Goal: Task Accomplishment & Management: Manage account settings

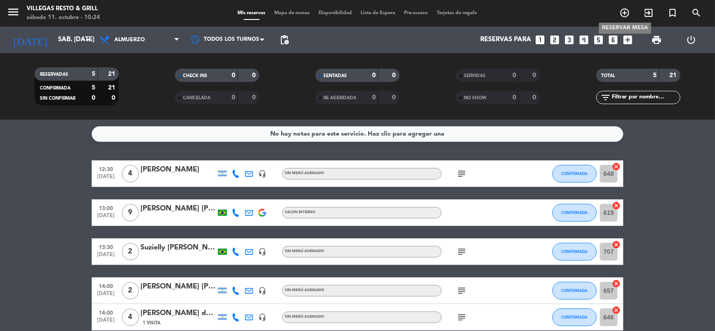
click at [622, 12] on icon "add_circle_outline" at bounding box center [624, 13] width 11 height 11
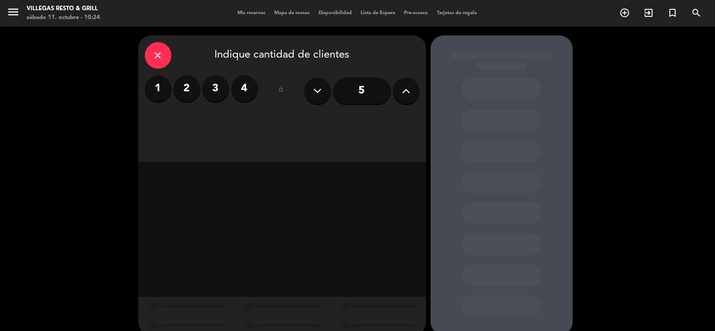
click at [181, 91] on label "2" at bounding box center [187, 88] width 27 height 27
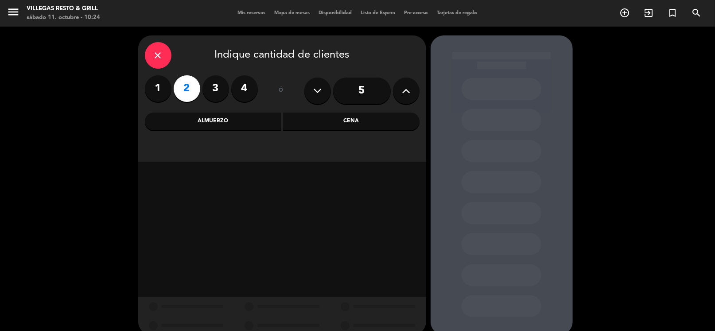
click at [237, 122] on div "Almuerzo" at bounding box center [213, 122] width 136 height 18
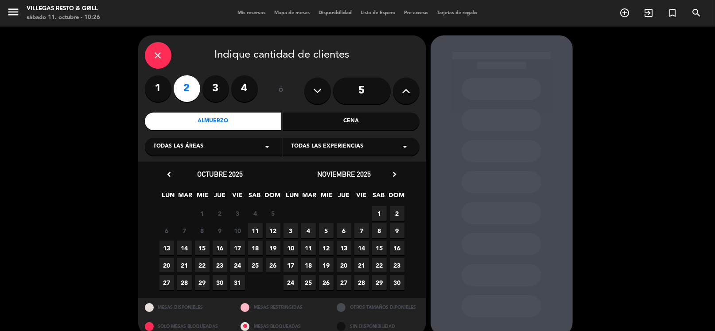
click at [255, 231] on span "11" at bounding box center [255, 230] width 15 height 15
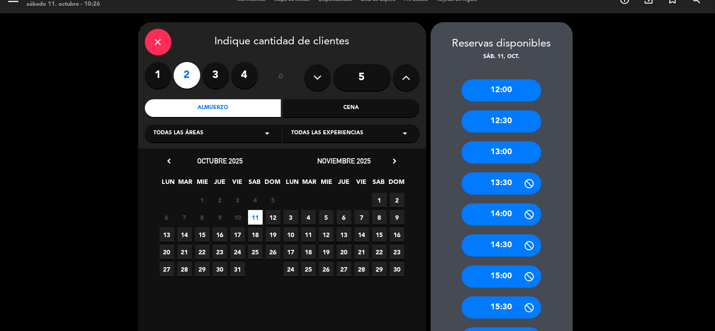
click at [508, 180] on div "13:30" at bounding box center [502, 183] width 80 height 22
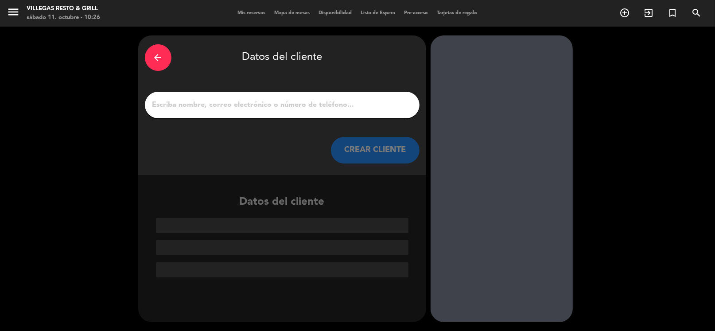
click at [294, 110] on input "1" at bounding box center [281, 105] width 261 height 12
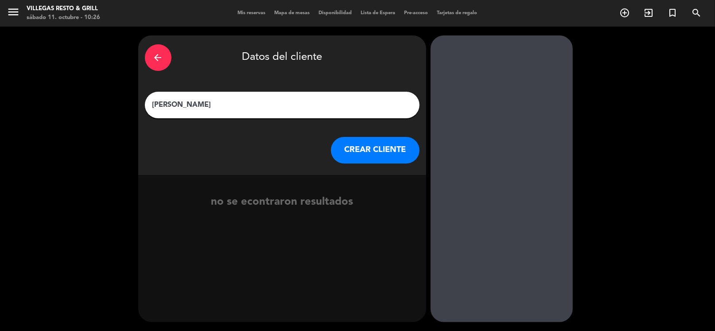
type input "[PERSON_NAME]"
click at [350, 152] on button "CREAR CLIENTE" at bounding box center [375, 150] width 89 height 27
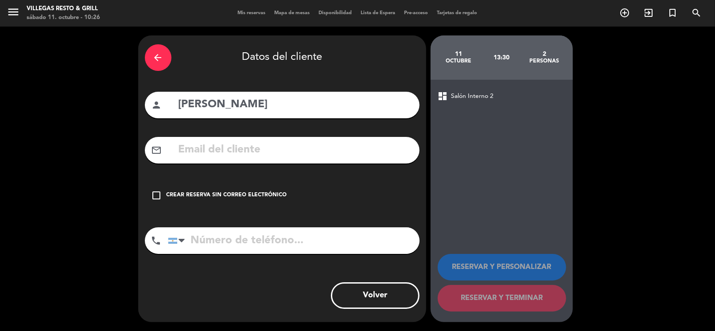
drag, startPoint x: 158, startPoint y: 196, endPoint x: 186, endPoint y: 211, distance: 32.5
click at [158, 196] on icon "check_box_outline_blank" at bounding box center [156, 195] width 11 height 11
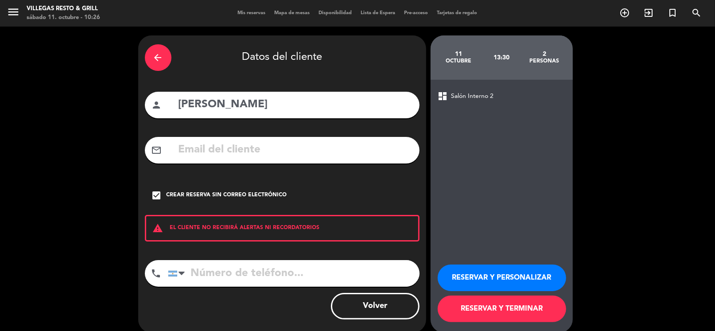
click at [220, 272] on input "tel" at bounding box center [294, 273] width 252 height 27
paste input "[PHONE_NUMBER]"
type input "[PHONE_NUMBER]"
click at [492, 276] on button "RESERVAR Y PERSONALIZAR" at bounding box center [502, 277] width 128 height 27
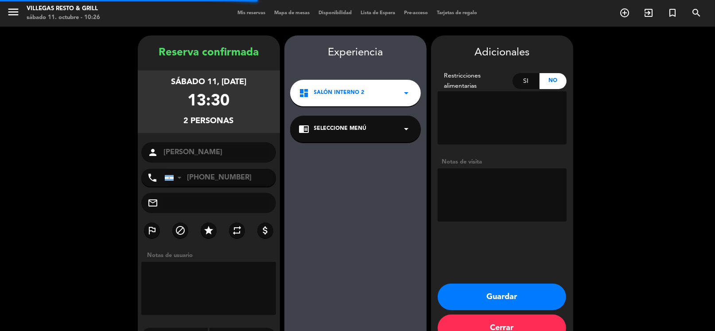
scroll to position [23, 0]
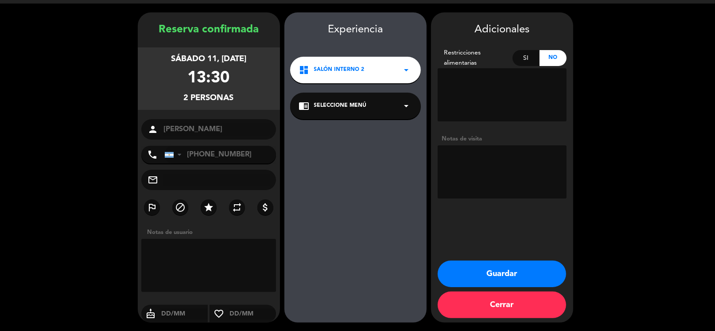
click at [472, 171] on textarea at bounding box center [502, 171] width 129 height 53
type textarea "Sil"
click at [201, 245] on textarea at bounding box center [208, 265] width 135 height 53
type textarea "D"
type textarea "Sil"
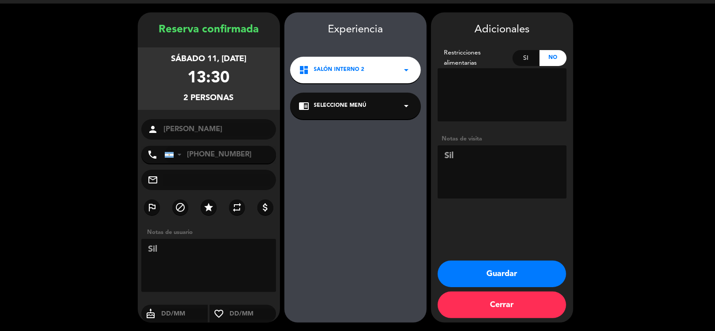
click at [532, 274] on button "Guardar" at bounding box center [502, 273] width 128 height 27
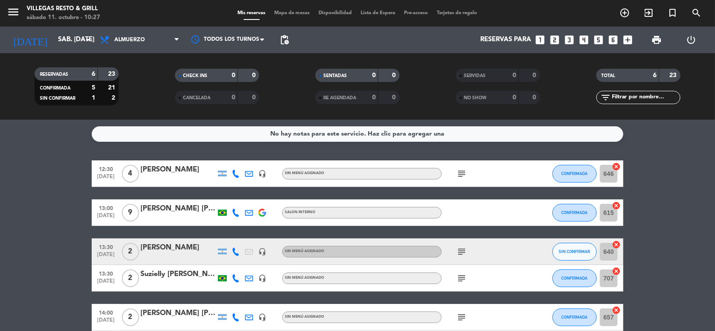
click at [458, 173] on icon "subject" at bounding box center [461, 173] width 11 height 11
click at [544, 181] on div at bounding box center [533, 173] width 24 height 26
click at [462, 252] on icon "subject" at bounding box center [461, 251] width 11 height 11
click at [500, 267] on div "subject" at bounding box center [482, 278] width 80 height 26
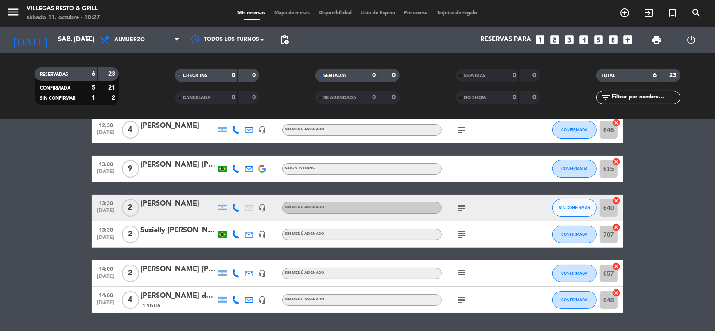
scroll to position [70, 0]
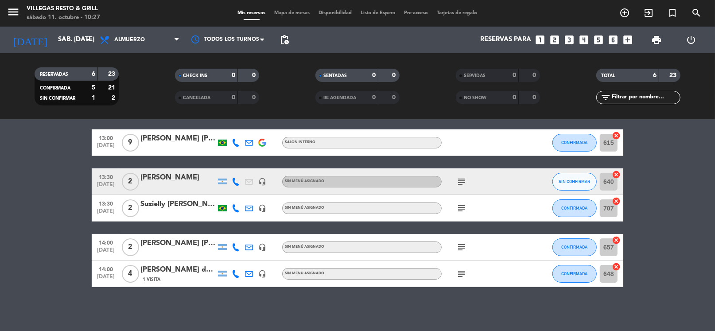
click at [459, 208] on icon "subject" at bounding box center [461, 208] width 11 height 11
click at [507, 310] on div "No hay notas para este servicio. Haz clic para agregar una 12:30 [DATE] 4 [PERS…" at bounding box center [357, 225] width 715 height 211
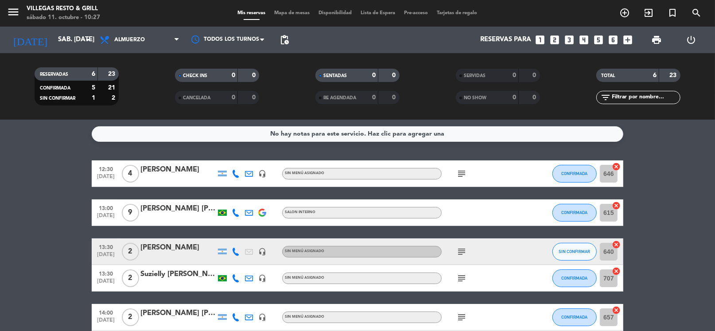
click at [653, 177] on bookings-row "12:30 [DATE] 4 [PERSON_NAME] headset_mic Sin menú asignado subject CONFIRMADA 6…" at bounding box center [357, 258] width 715 height 197
click at [461, 252] on icon "subject" at bounding box center [461, 251] width 11 height 11
click at [460, 280] on icon "subject" at bounding box center [461, 278] width 11 height 11
click at [129, 42] on span "Almuerzo" at bounding box center [129, 40] width 31 height 6
click at [125, 100] on div "menu Villegas Resto & Grill sábado 11. octubre - 10:31 Mis reservas Mapa de mes…" at bounding box center [357, 60] width 715 height 120
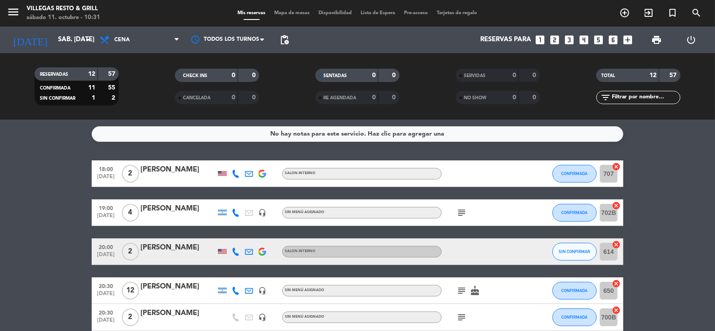
click at [464, 291] on icon "subject" at bounding box center [461, 290] width 11 height 11
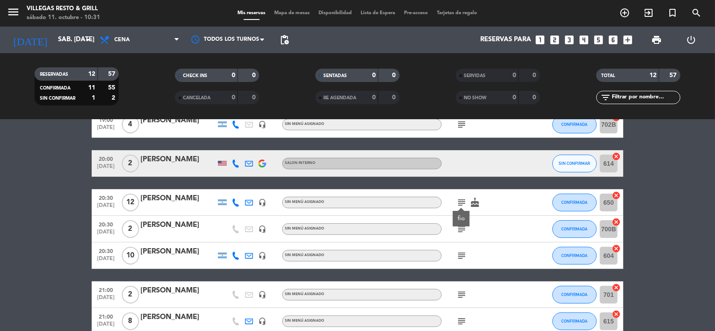
click at [461, 230] on icon "subject" at bounding box center [461, 229] width 11 height 11
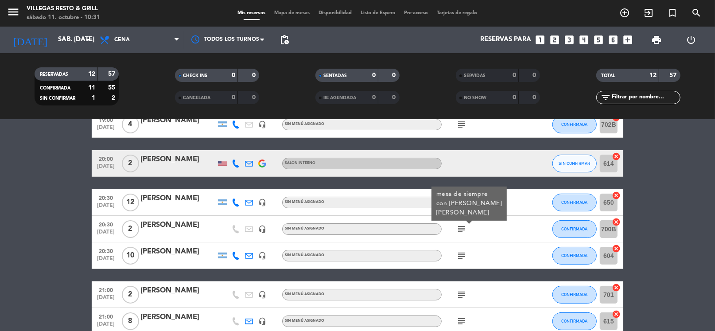
click at [459, 252] on icon "subject" at bounding box center [461, 255] width 11 height 11
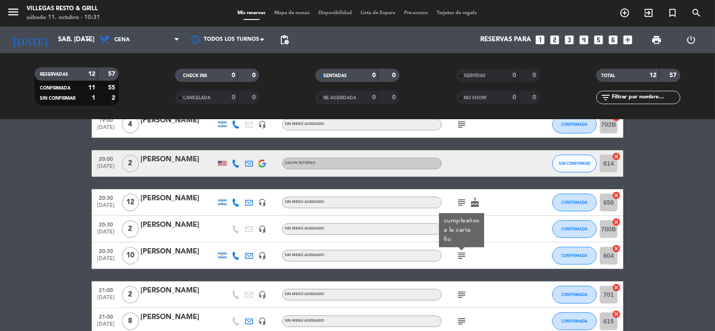
click at [456, 316] on div "subject" at bounding box center [482, 321] width 80 height 26
click at [459, 317] on icon "subject" at bounding box center [461, 321] width 11 height 11
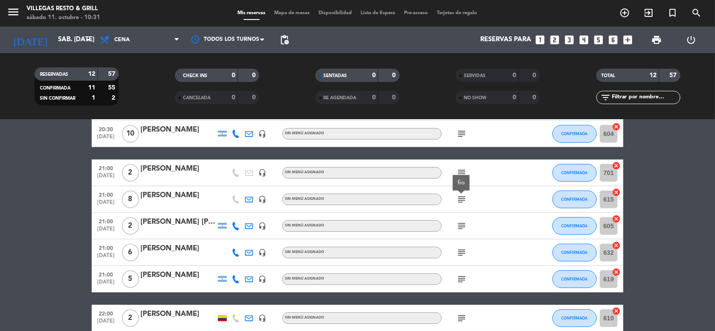
scroll to position [0, 0]
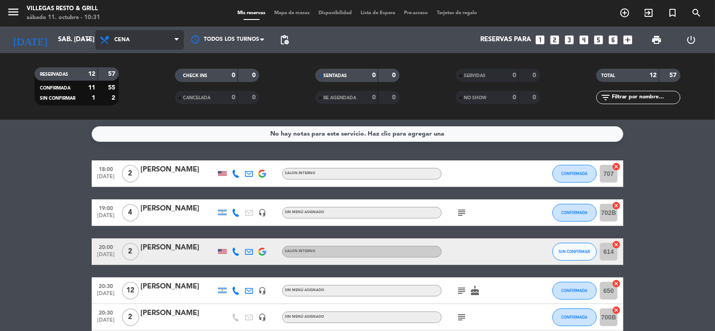
click at [132, 44] on span "Cena" at bounding box center [139, 39] width 89 height 19
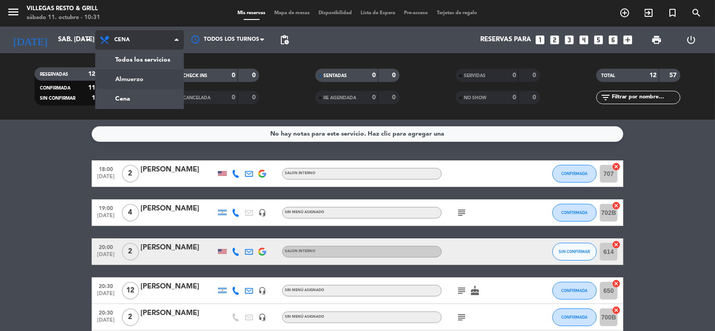
click at [141, 83] on div "menu Villegas Resto & Grill sábado 11. octubre - 10:31 Mis reservas Mapa de mes…" at bounding box center [357, 60] width 715 height 120
